Goal: Task Accomplishment & Management: Use online tool/utility

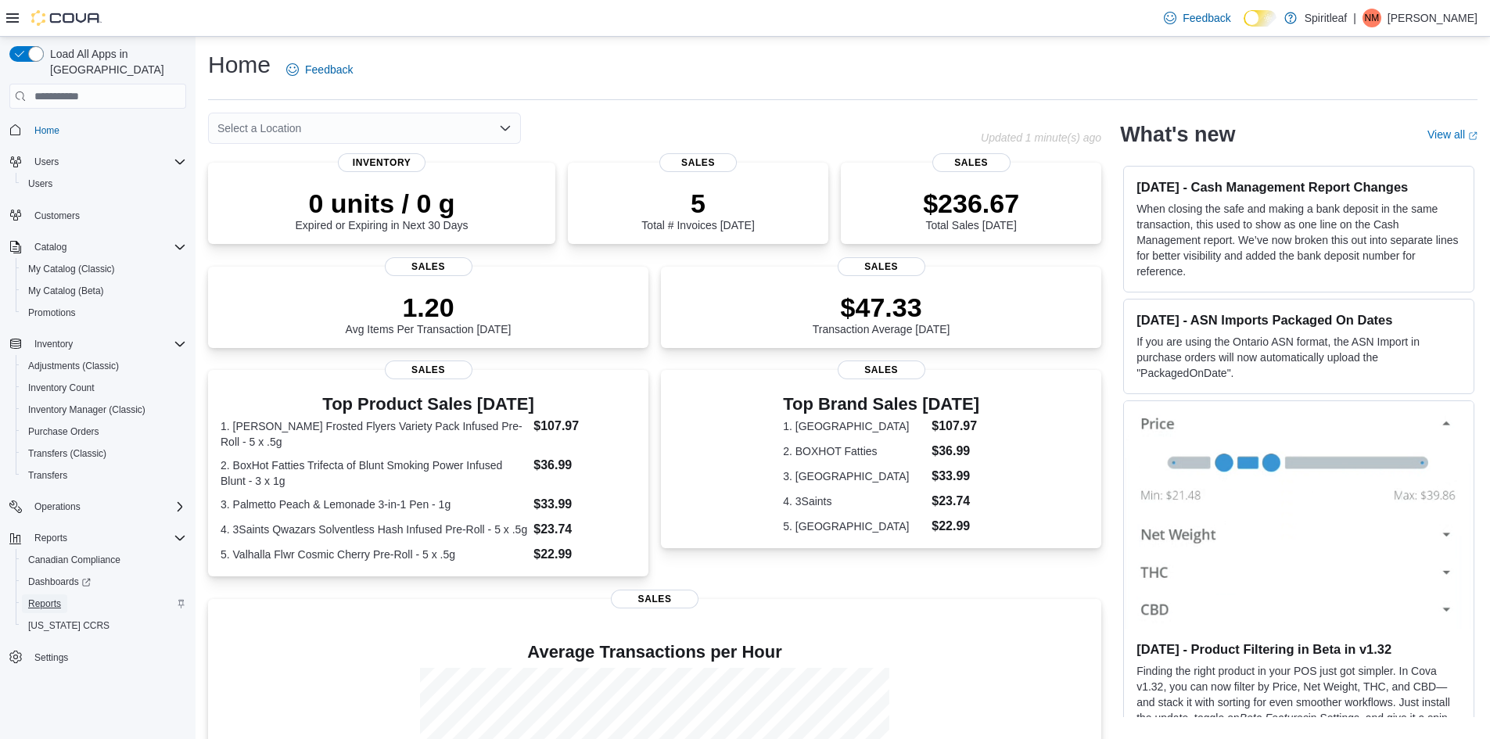
click at [49, 598] on span "Reports" at bounding box center [44, 604] width 33 height 13
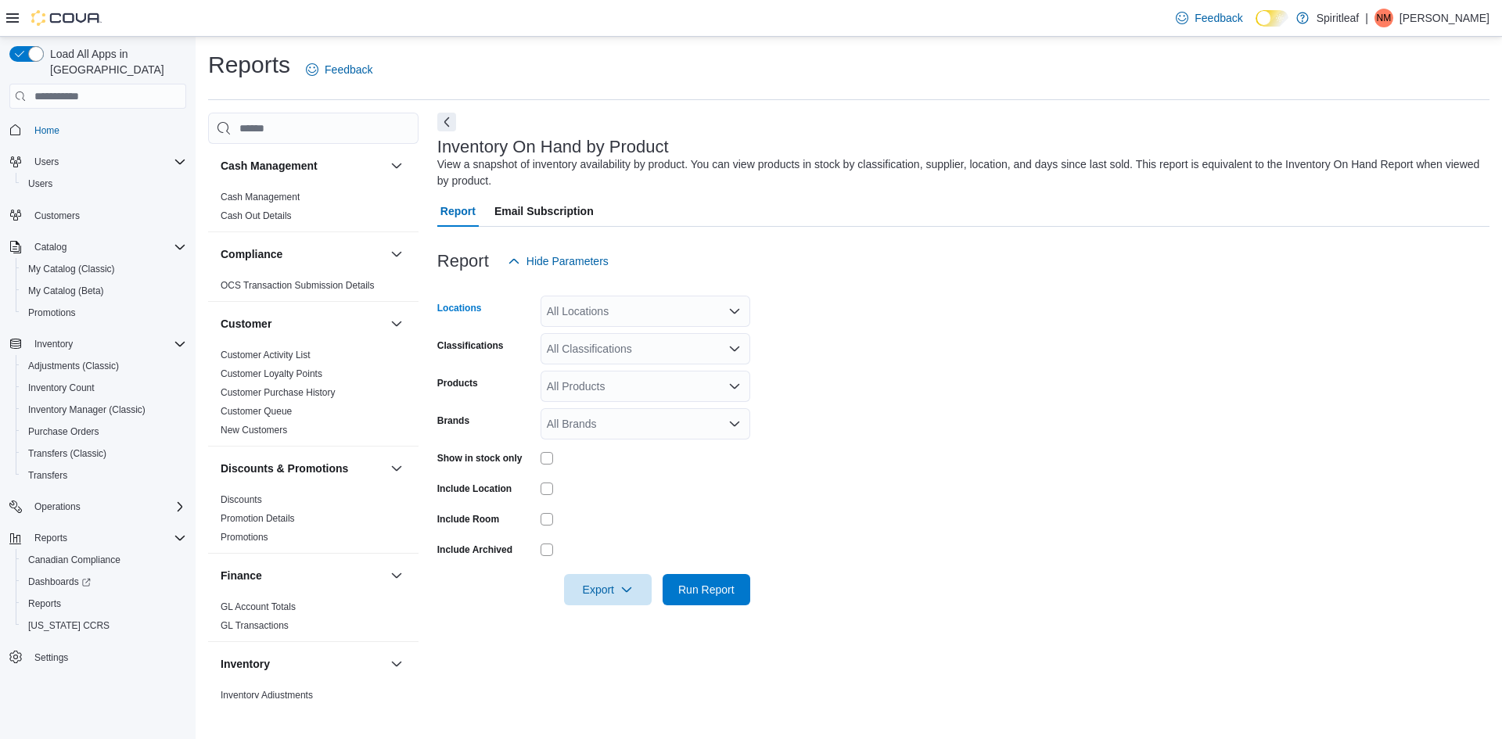
click at [638, 315] on div "All Locations" at bounding box center [646, 311] width 210 height 31
type input "***"
click at [649, 331] on span "[STREET_ADDRESS]" at bounding box center [652, 338] width 108 height 16
click at [860, 366] on form "Locations [STREET_ADDRESS] Classifications All Classifications Products All Pro…" at bounding box center [963, 441] width 1052 height 329
click at [656, 355] on div "All Classifications" at bounding box center [646, 348] width 210 height 31
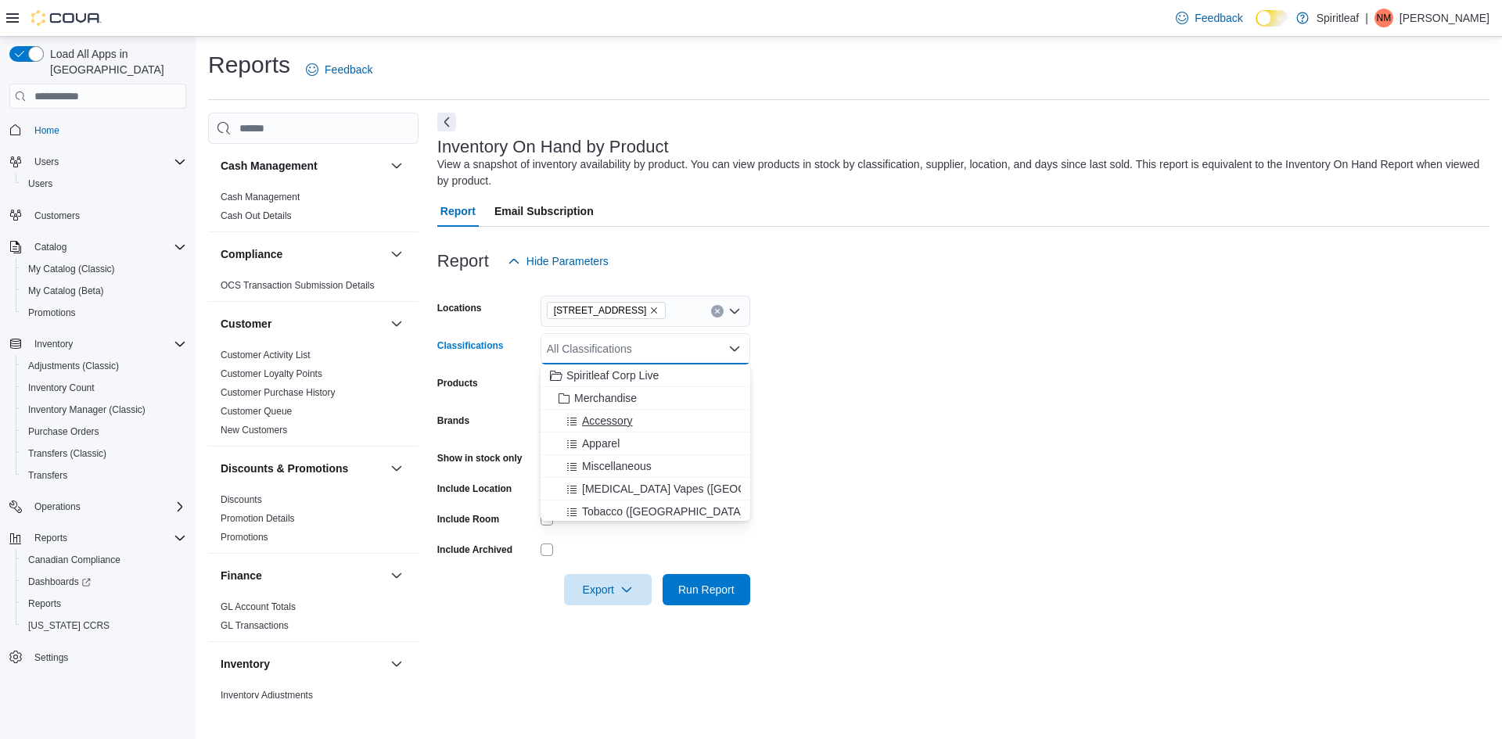
click at [613, 419] on span "Accessory" at bounding box center [607, 421] width 51 height 16
click at [870, 426] on form "Locations [STREET_ADDRESS] Classifications Accessory Combo box. Selected. Acces…" at bounding box center [963, 441] width 1052 height 329
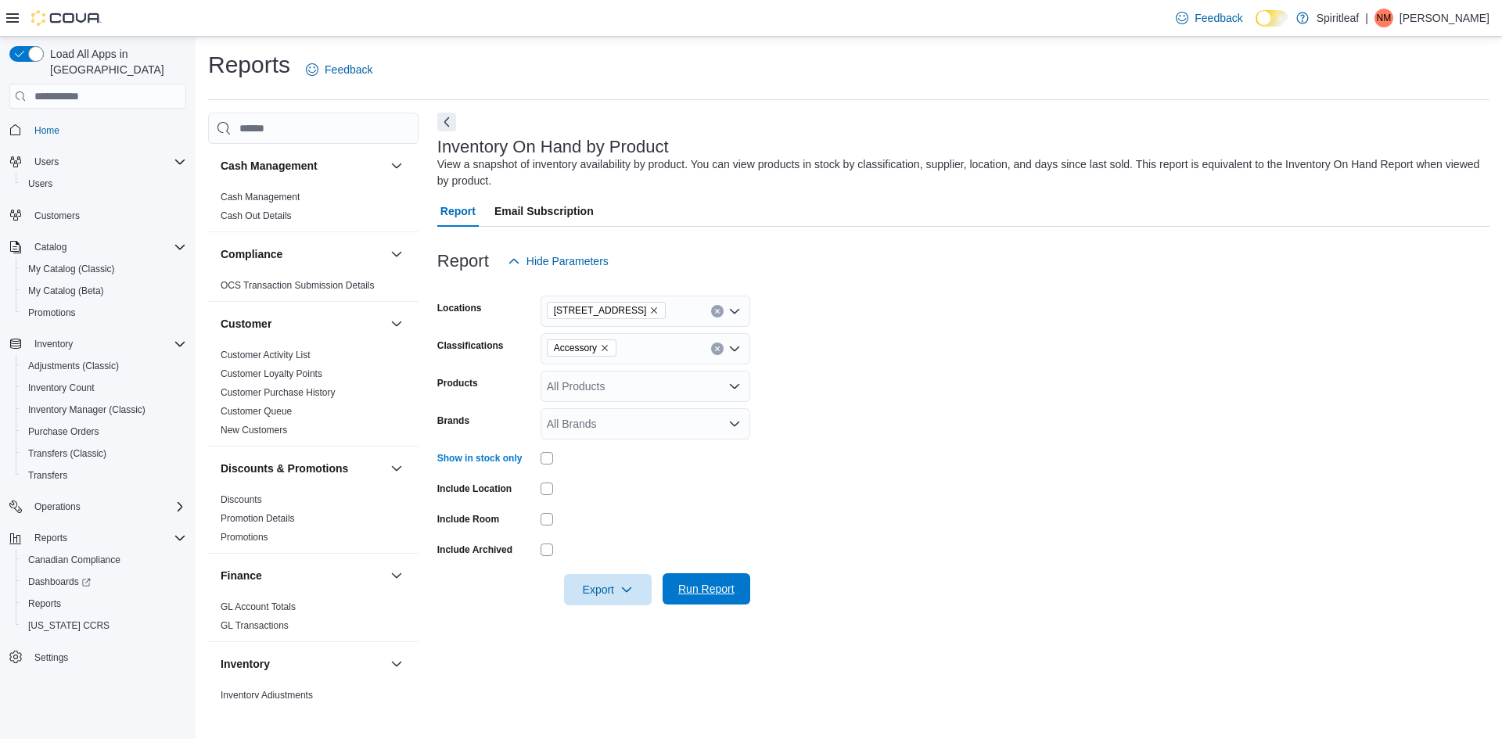
click at [716, 587] on span "Run Report" at bounding box center [706, 589] width 56 height 16
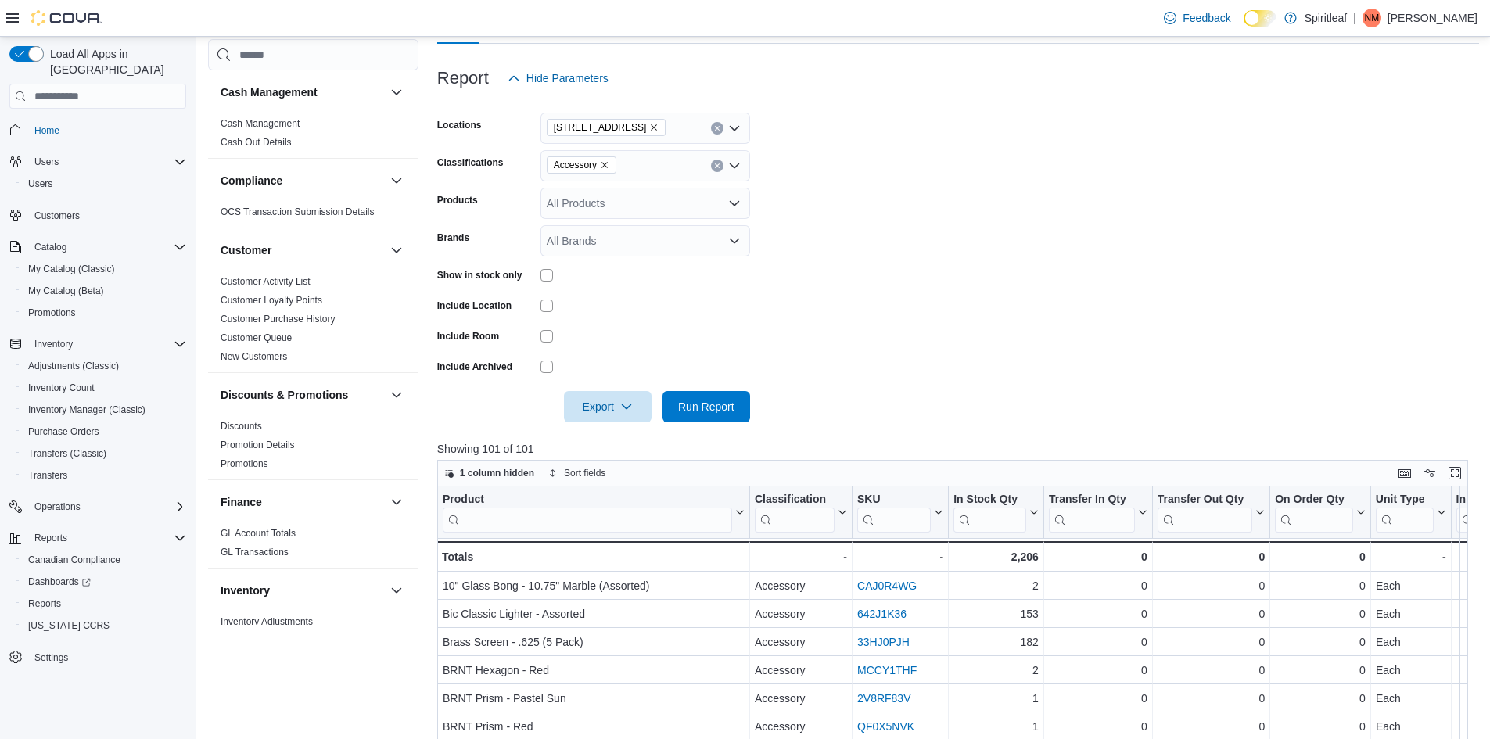
scroll to position [156, 0]
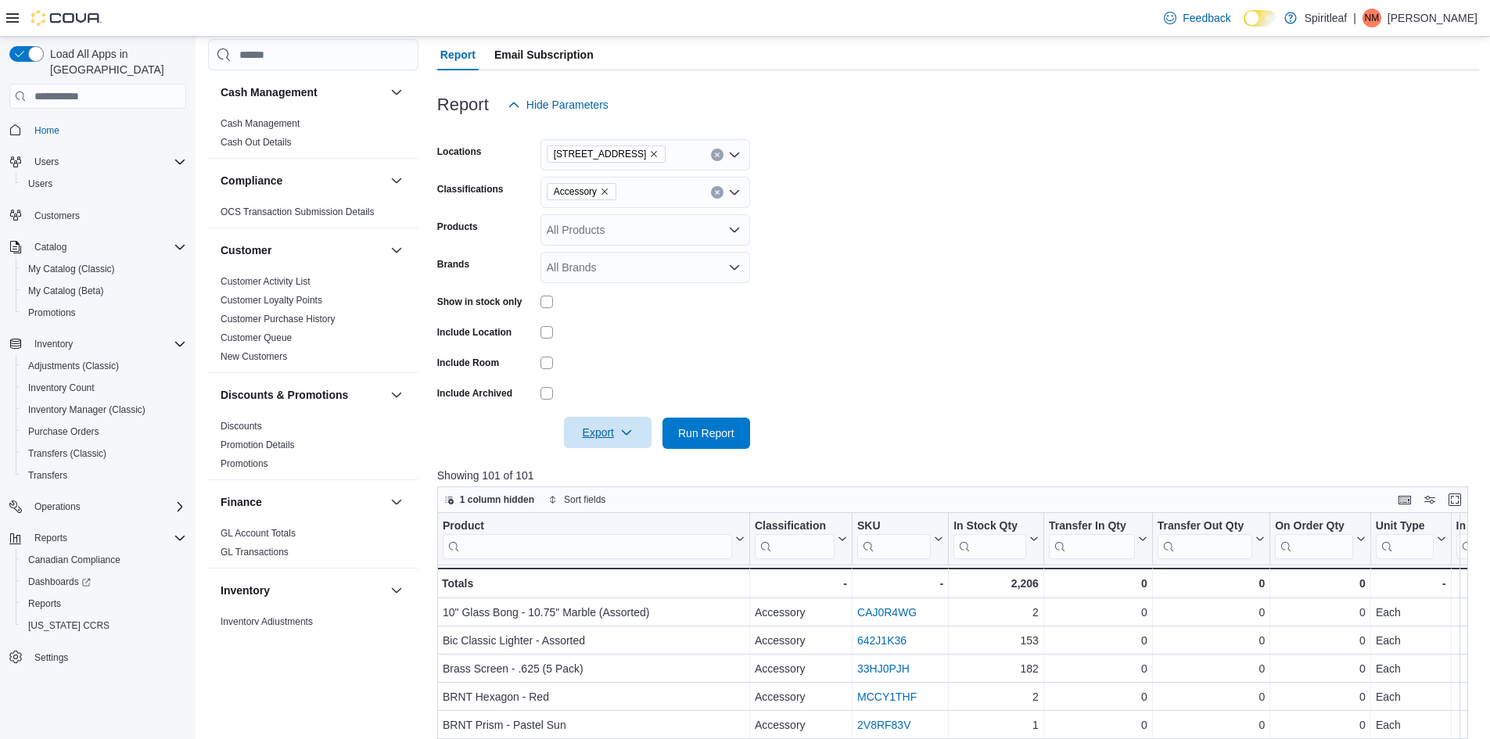
click at [589, 435] on span "Export" at bounding box center [607, 432] width 69 height 31
click at [620, 465] on span "Export to Excel" at bounding box center [610, 464] width 70 height 13
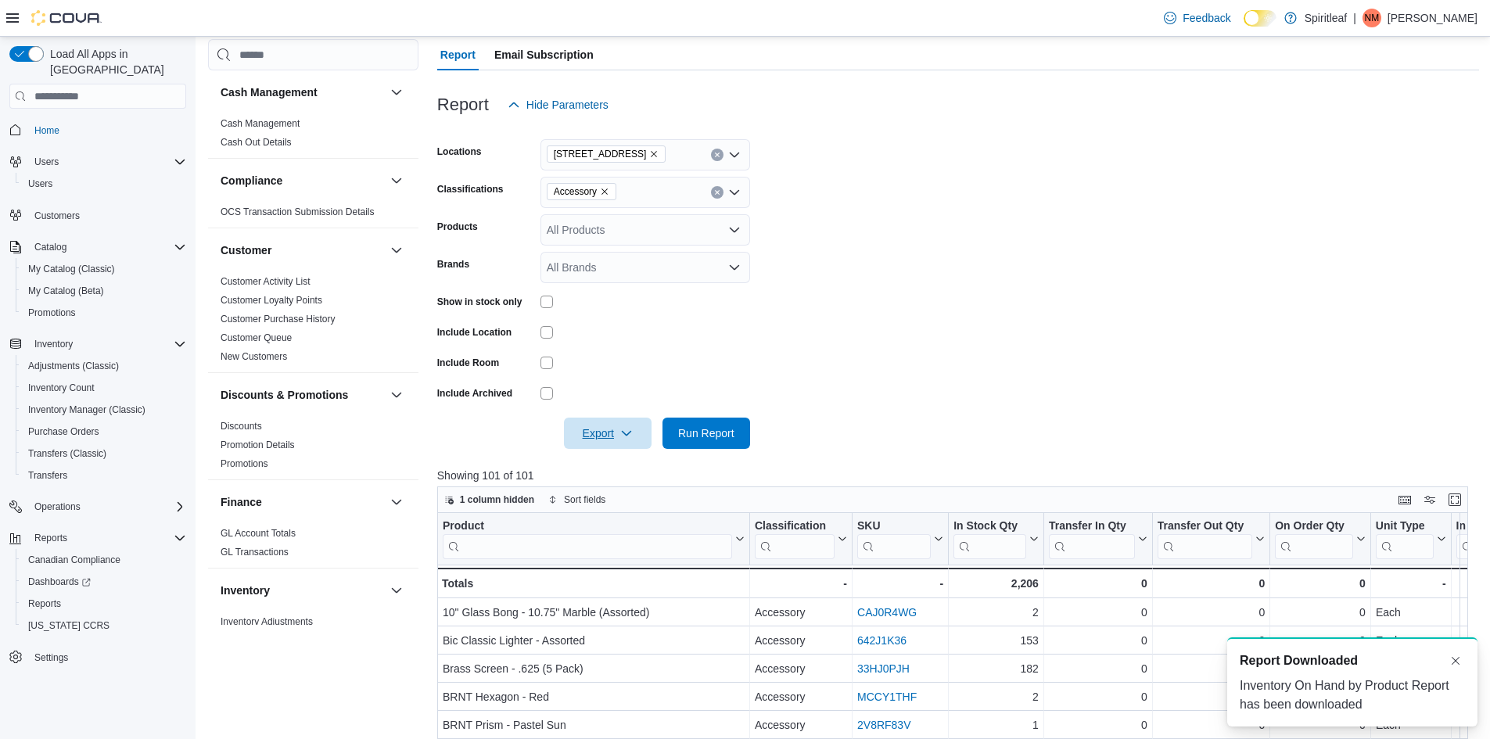
scroll to position [0, 0]
